Goal: Task Accomplishment & Management: Use online tool/utility

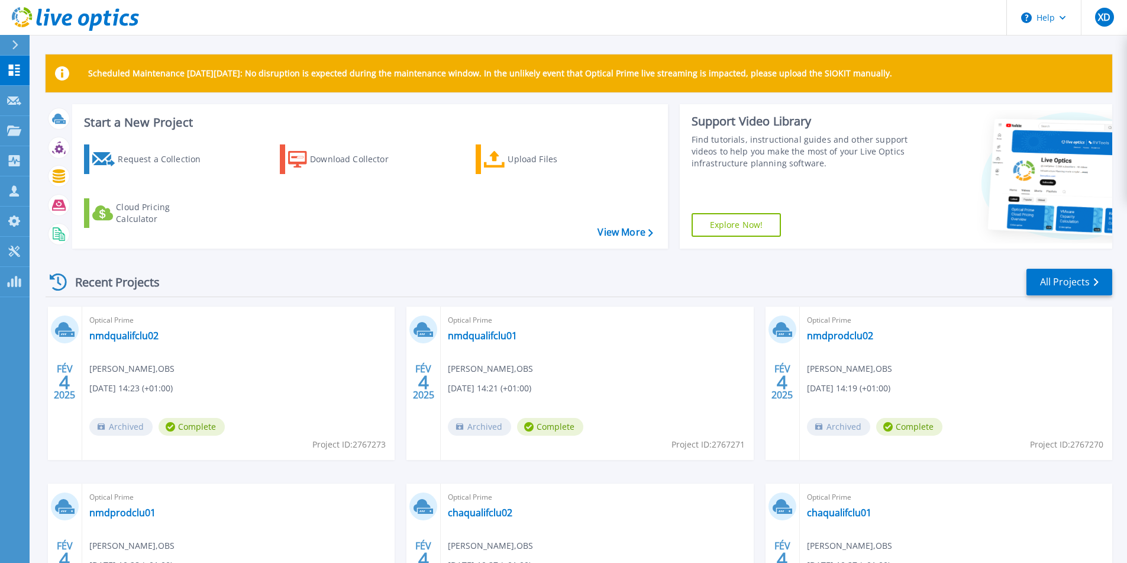
click at [85, 43] on div "Scheduled Maintenance on Monday 22nd September: No disruption is expected durin…" at bounding box center [578, 335] width 1097 height 670
click at [505, 155] on icon at bounding box center [494, 159] width 21 height 17
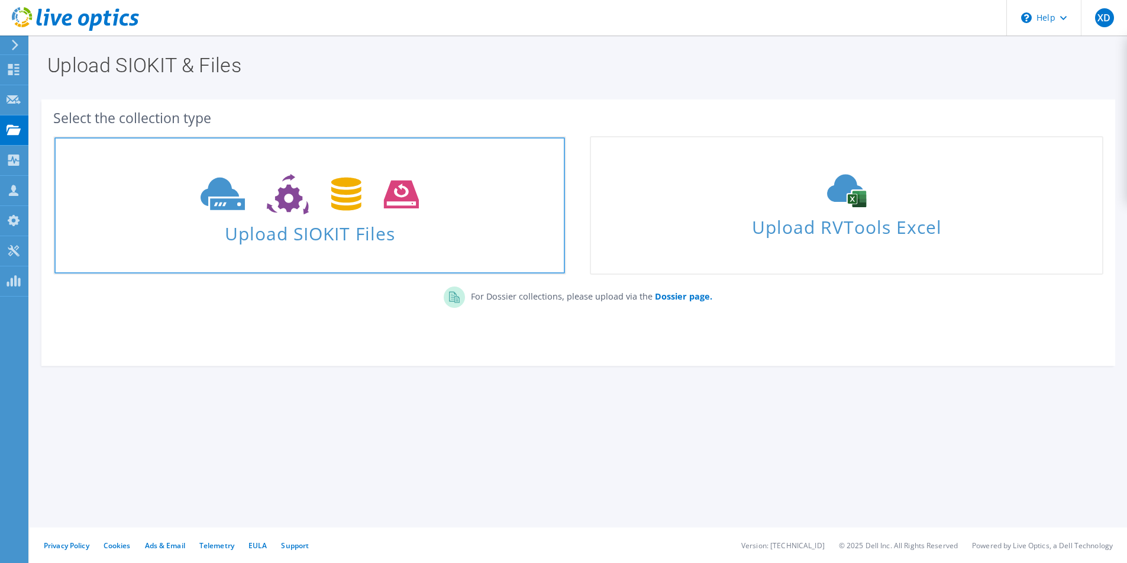
click at [347, 202] on use at bounding box center [310, 194] width 218 height 41
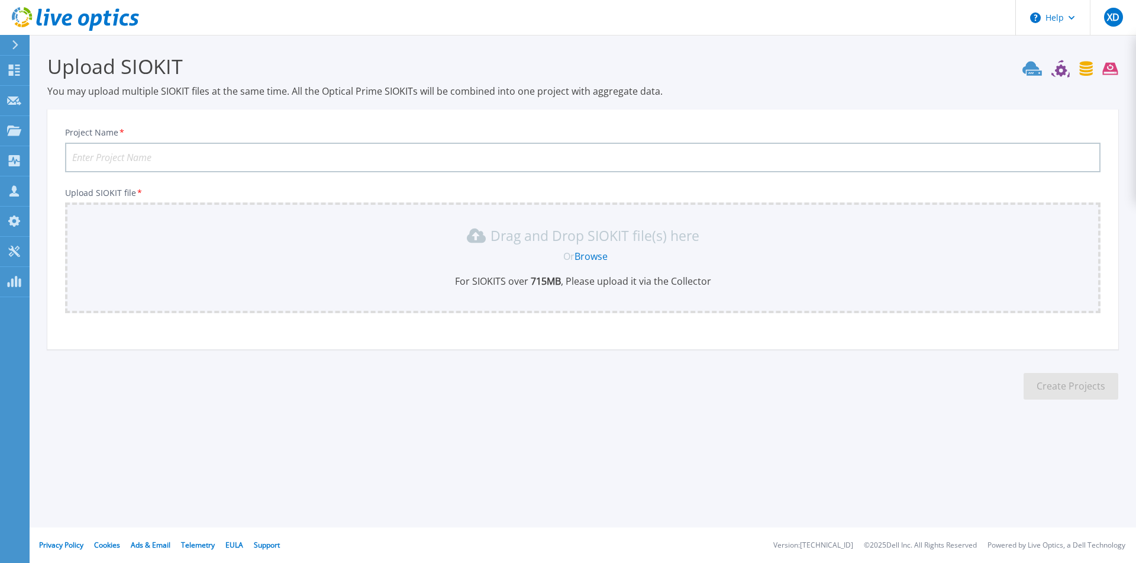
click at [597, 254] on link "Browse" at bounding box center [590, 256] width 33 height 13
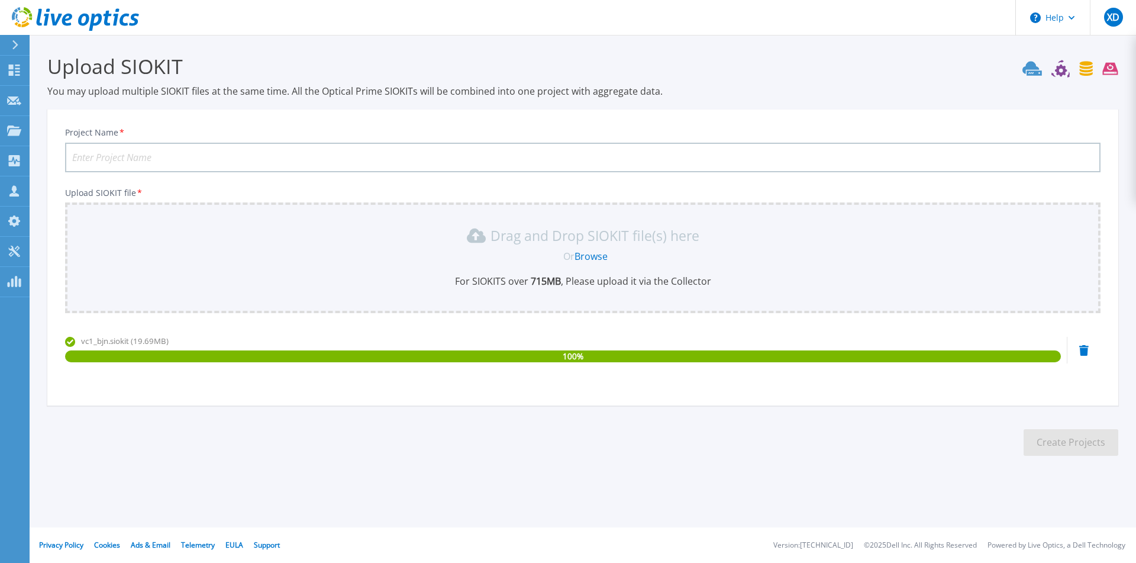
click at [205, 154] on input "Project Name *" at bounding box center [582, 158] width 1035 height 30
type input "beaujon"
click at [1041, 437] on button "Create Projects" at bounding box center [1070, 442] width 95 height 27
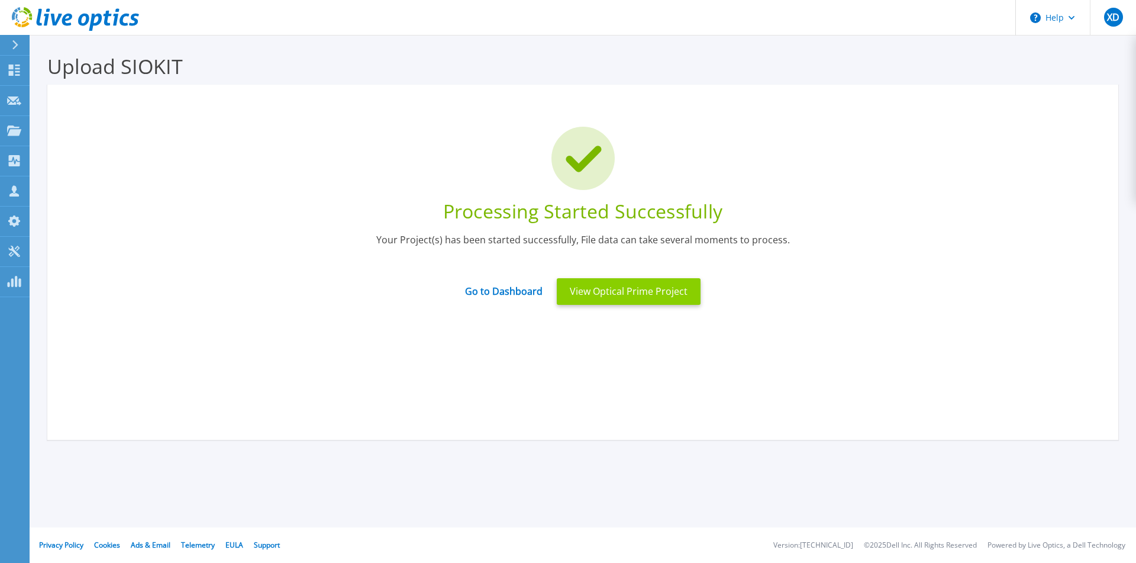
click at [601, 287] on button "View Optical Prime Project" at bounding box center [629, 291] width 144 height 27
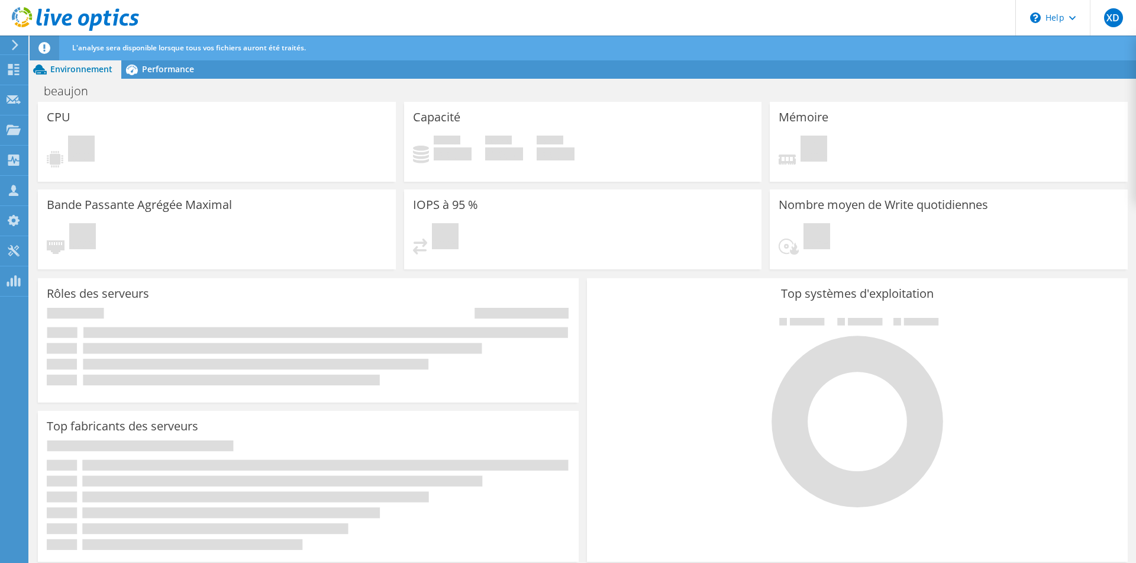
click at [37, 16] on icon at bounding box center [75, 19] width 127 height 24
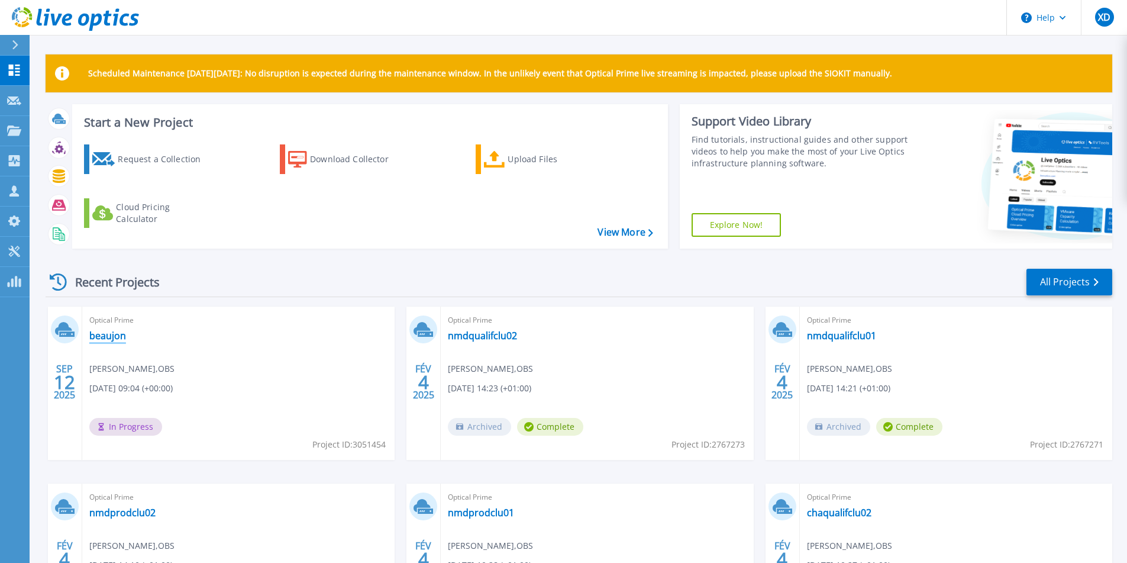
click at [109, 340] on link "beaujon" at bounding box center [107, 336] width 37 height 12
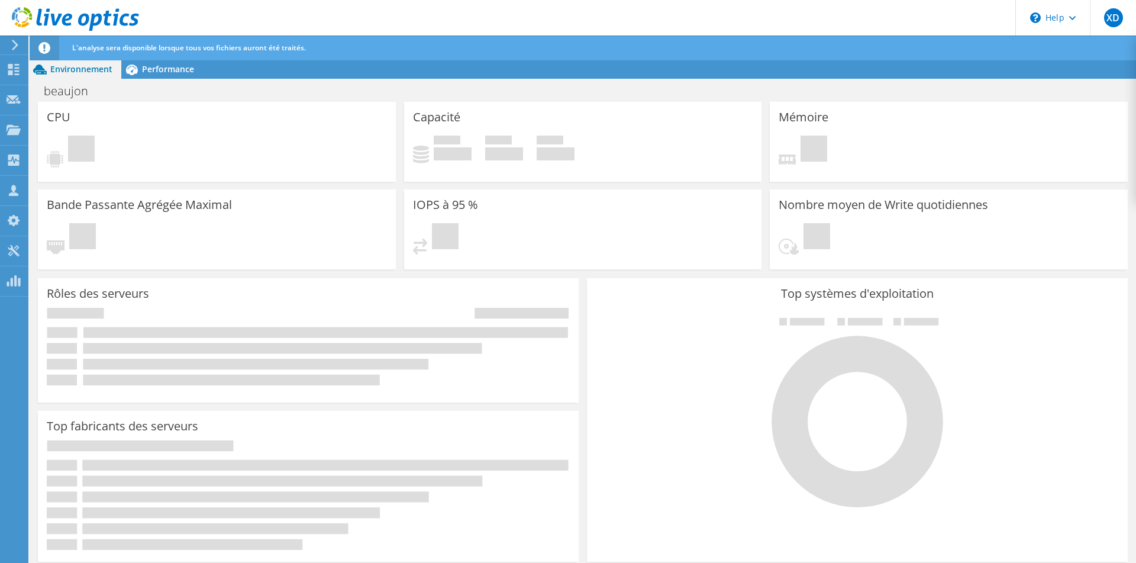
click at [12, 41] on icon at bounding box center [15, 45] width 9 height 11
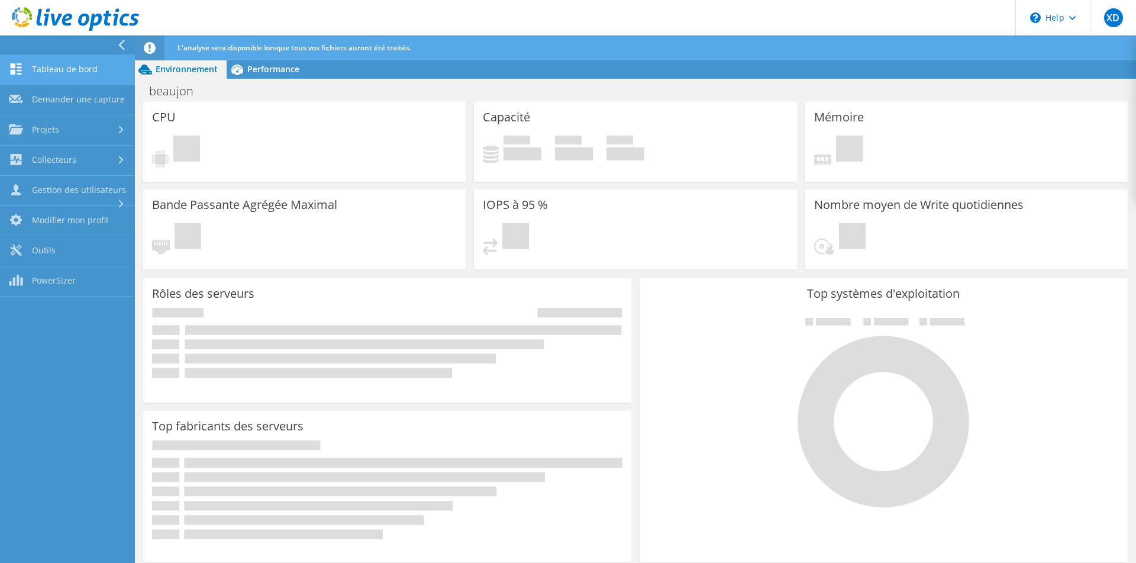
click at [46, 77] on link "Tableau de bord" at bounding box center [67, 70] width 135 height 30
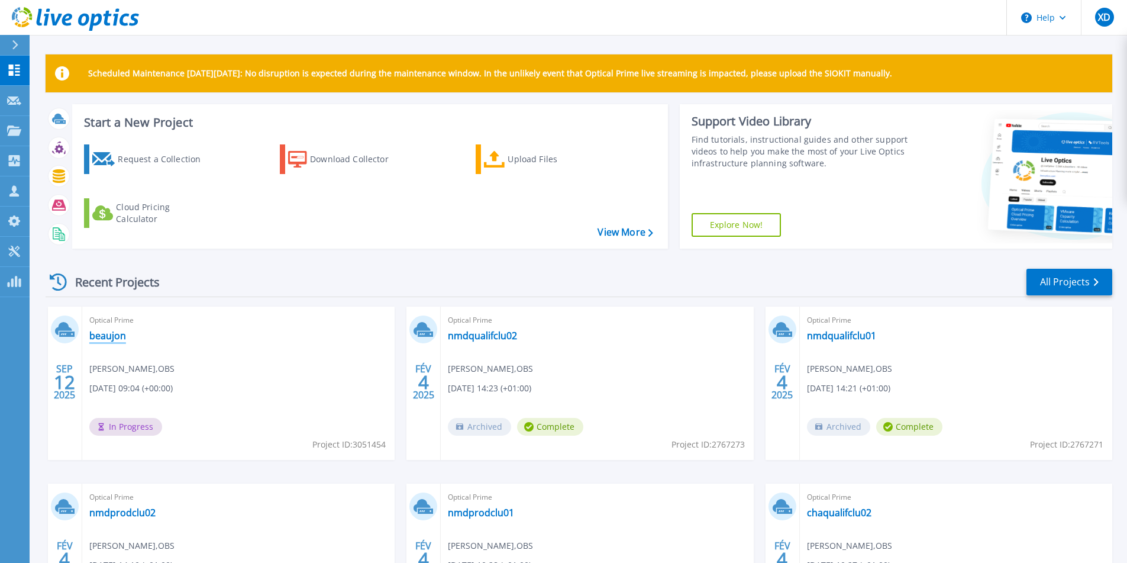
click at [98, 334] on link "beaujon" at bounding box center [107, 336] width 37 height 12
